Goal: Check status: Check status

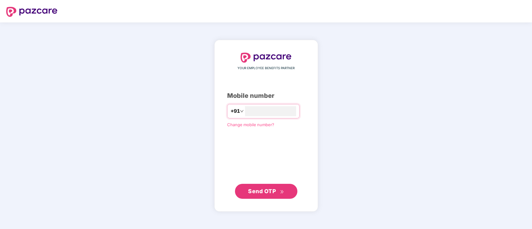
type input "**********"
click at [270, 195] on span "Send OTP" at bounding box center [266, 191] width 36 height 9
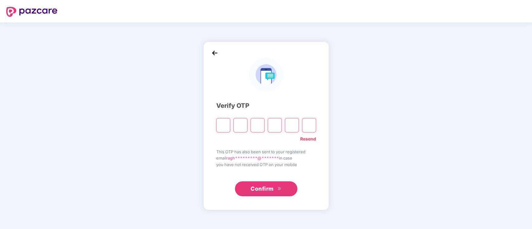
type input "*"
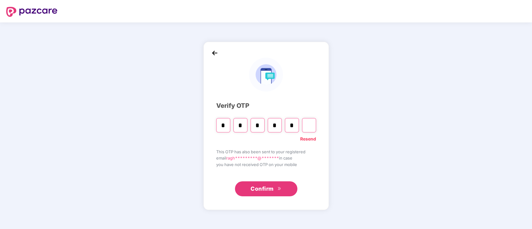
type input "*"
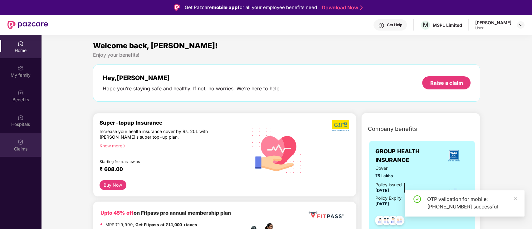
click at [22, 145] on div "Claims" at bounding box center [20, 144] width 41 height 23
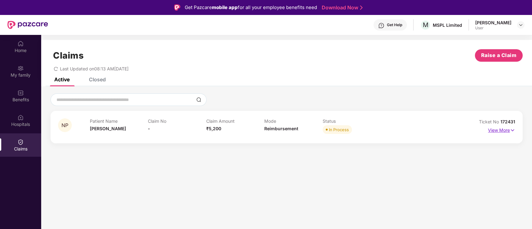
click at [501, 131] on p "View More" at bounding box center [501, 129] width 27 height 8
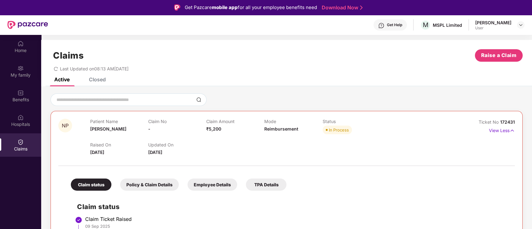
scroll to position [35, 0]
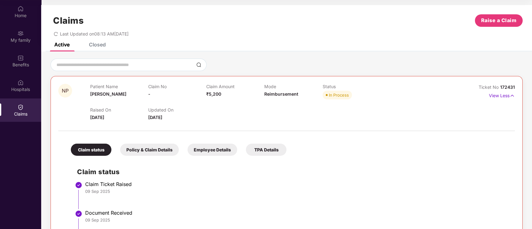
click at [175, 193] on div "09 Sep 2025" at bounding box center [296, 192] width 423 height 6
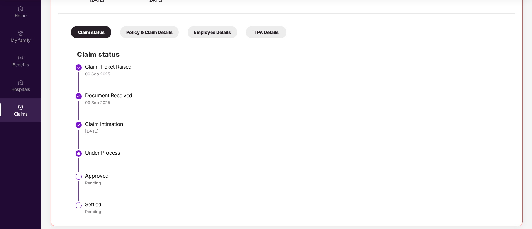
scroll to position [121, 0]
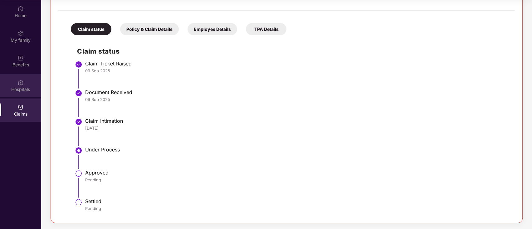
click at [27, 84] on div "Hospitals" at bounding box center [20, 85] width 41 height 23
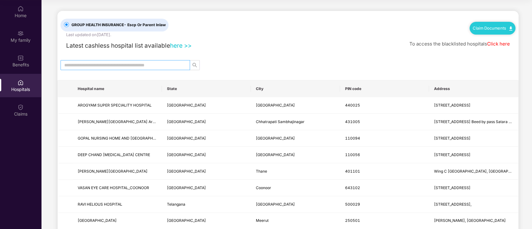
click at [118, 69] on span at bounding box center [124, 65] width 129 height 10
click at [120, 65] on input "text" at bounding box center [122, 65] width 117 height 7
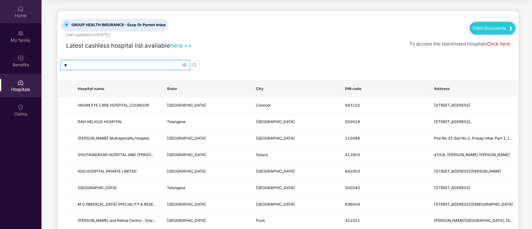
type input "*"
click at [20, 9] on img at bounding box center [20, 9] width 6 height 6
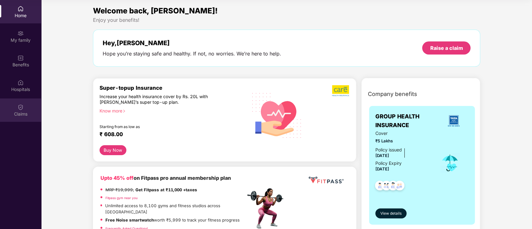
click at [20, 112] on div "Claims" at bounding box center [20, 114] width 41 height 6
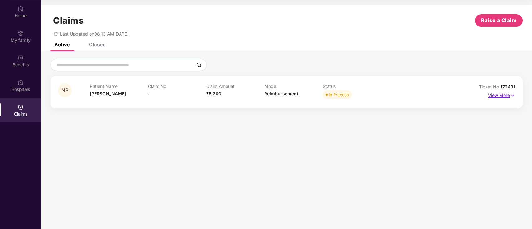
click at [506, 97] on p "View More" at bounding box center [501, 94] width 27 height 8
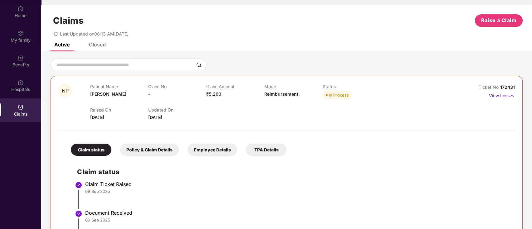
click at [367, 201] on li "Claim Ticket Raised [DATE]" at bounding box center [292, 197] width 431 height 29
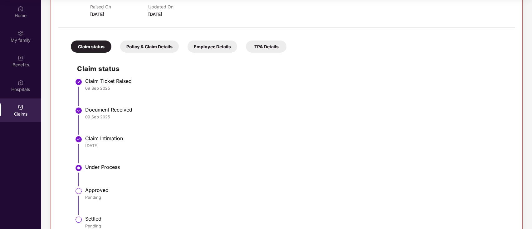
scroll to position [121, 0]
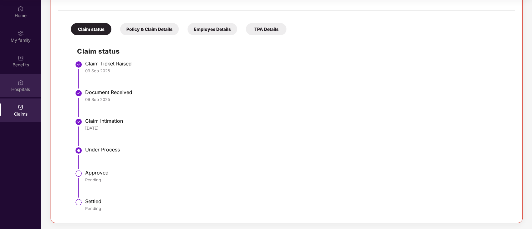
click at [24, 88] on div "Hospitals" at bounding box center [20, 89] width 41 height 6
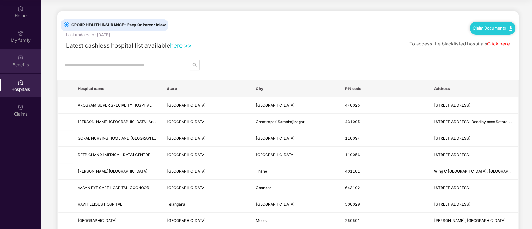
click at [25, 62] on div "Benefits" at bounding box center [20, 65] width 41 height 6
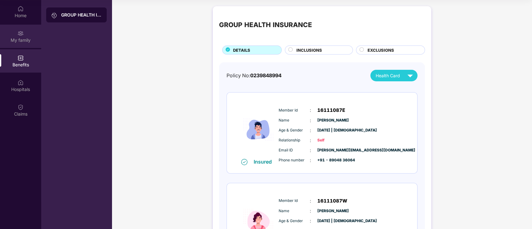
click at [28, 35] on div "My family" at bounding box center [20, 36] width 41 height 23
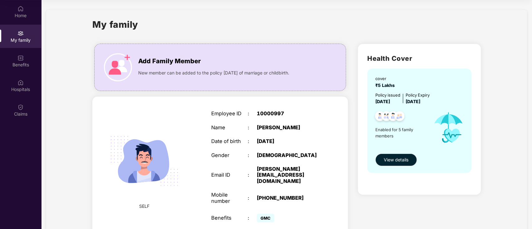
drag, startPoint x: 529, startPoint y: 34, endPoint x: 532, endPoint y: 136, distance: 102.3
click at [531, 136] on html "Get Pazcare mobile app for all your employee benefits need Download Now Get Hel…" at bounding box center [266, 79] width 532 height 229
click at [163, 19] on div "My family" at bounding box center [286, 28] width 388 height 22
click at [19, 12] on div "Home" at bounding box center [20, 15] width 41 height 6
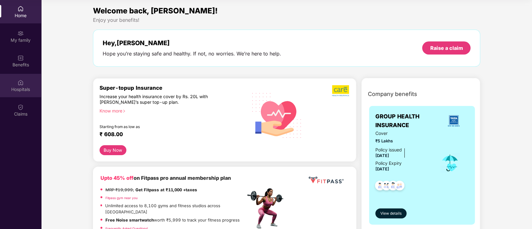
click at [19, 87] on div "Hospitals" at bounding box center [20, 89] width 41 height 6
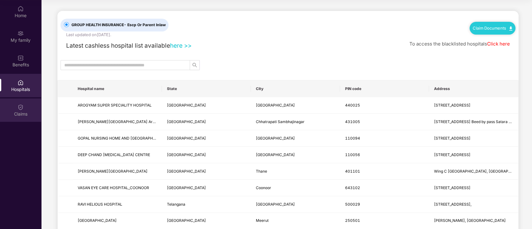
click at [22, 109] on img at bounding box center [20, 107] width 6 height 6
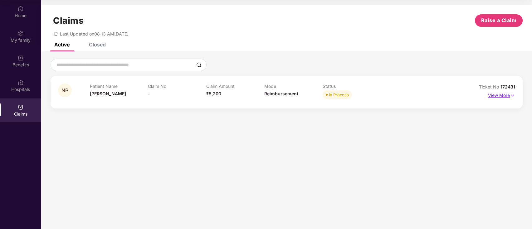
click at [509, 94] on p "View More" at bounding box center [501, 94] width 27 height 8
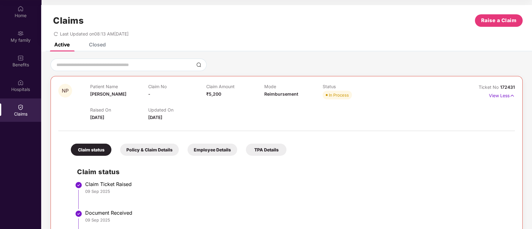
click at [379, 57] on div "NP Patient Name [PERSON_NAME] Claim No - Claim Amount ₹5,200 Mode Reimbursement…" at bounding box center [286, 200] width 490 height 299
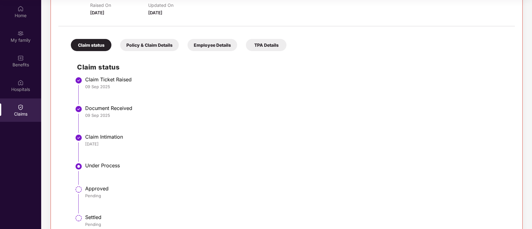
scroll to position [121, 0]
